Goal: Task Accomplishment & Management: Use online tool/utility

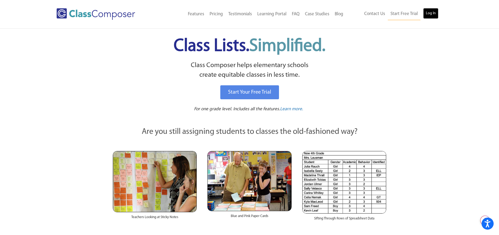
click at [435, 16] on link "Log In" at bounding box center [431, 13] width 15 height 11
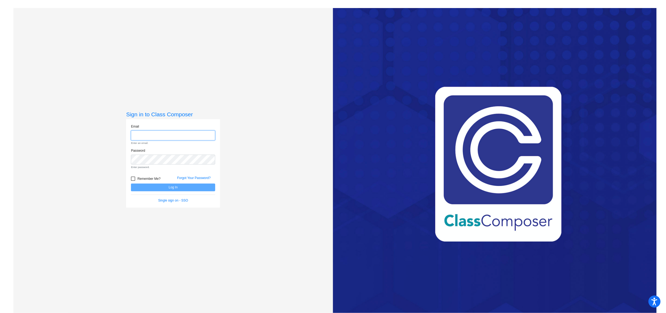
type input "mmckeown@blainesd.org"
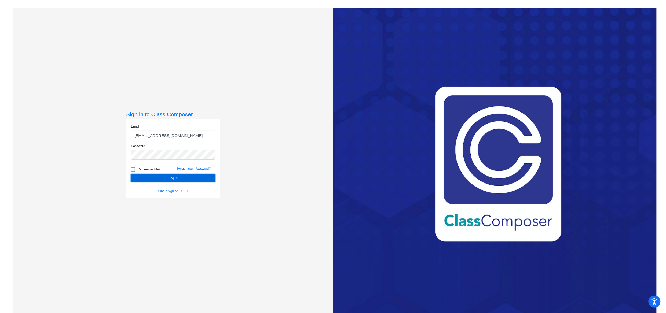
click at [167, 176] on button "Log In" at bounding box center [173, 178] width 84 height 8
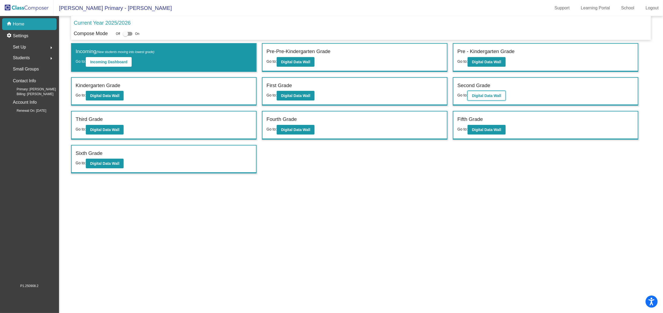
click at [491, 96] on b "Digital Data Wall" at bounding box center [486, 96] width 29 height 4
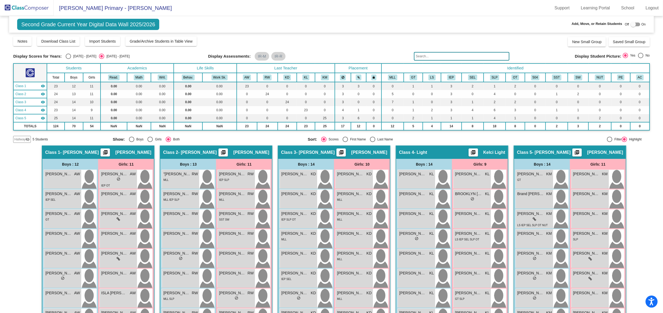
click at [66, 58] on div "Select an option" at bounding box center [68, 56] width 5 height 5
click at [68, 59] on input "2024 - 2025" at bounding box center [68, 59] width 0 height 0
radio input "true"
